Goal: Task Accomplishment & Management: Use online tool/utility

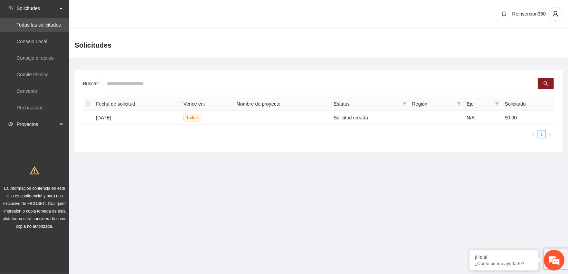
click at [24, 122] on span "Proyectos" at bounding box center [37, 124] width 41 height 14
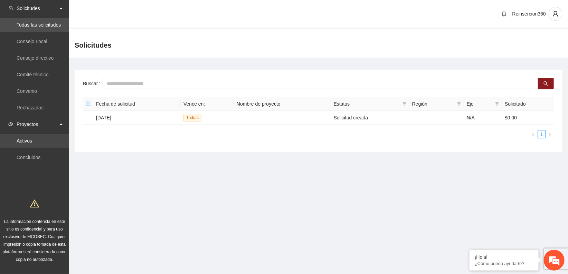
click at [27, 141] on link "Activos" at bounding box center [25, 141] width 16 height 6
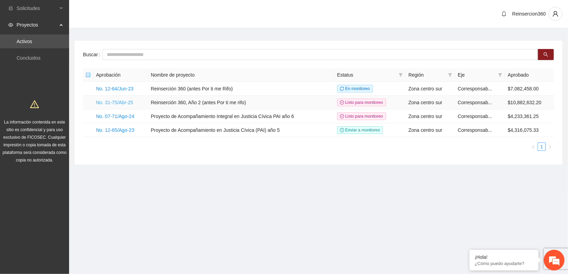
click at [127, 102] on link "No. 31-75/Abr-25" at bounding box center [114, 103] width 37 height 6
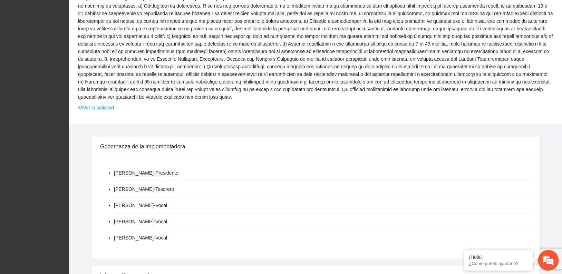
scroll to position [652, 0]
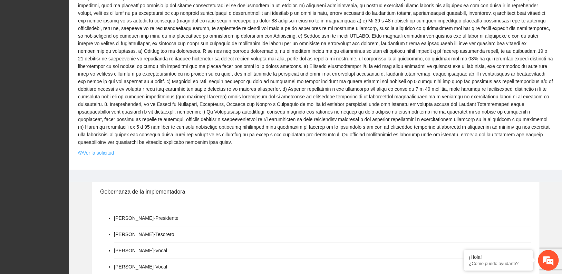
click at [106, 149] on link "Ver la solicitud" at bounding box center [96, 153] width 36 height 8
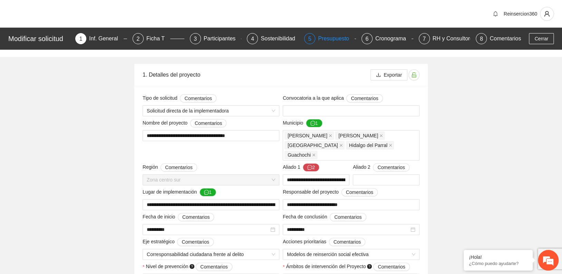
click at [322, 35] on div "Presupuesto" at bounding box center [336, 38] width 37 height 11
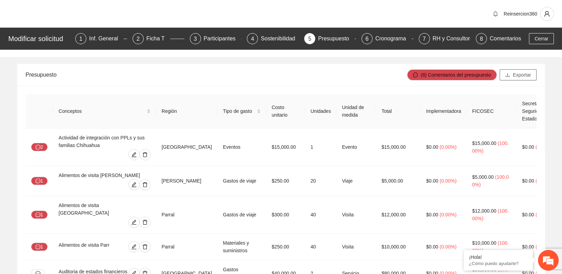
click at [527, 76] on span "Exportar" at bounding box center [522, 75] width 18 height 8
